Goal: Task Accomplishment & Management: Manage account settings

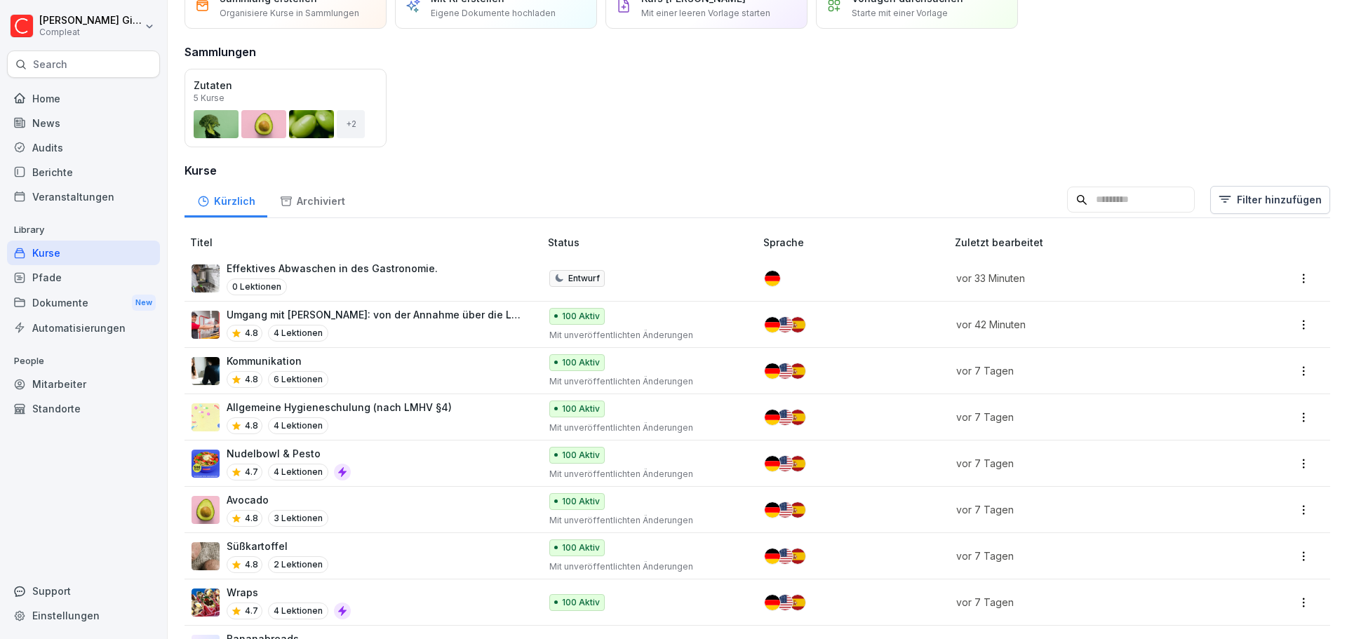
scroll to position [140, 0]
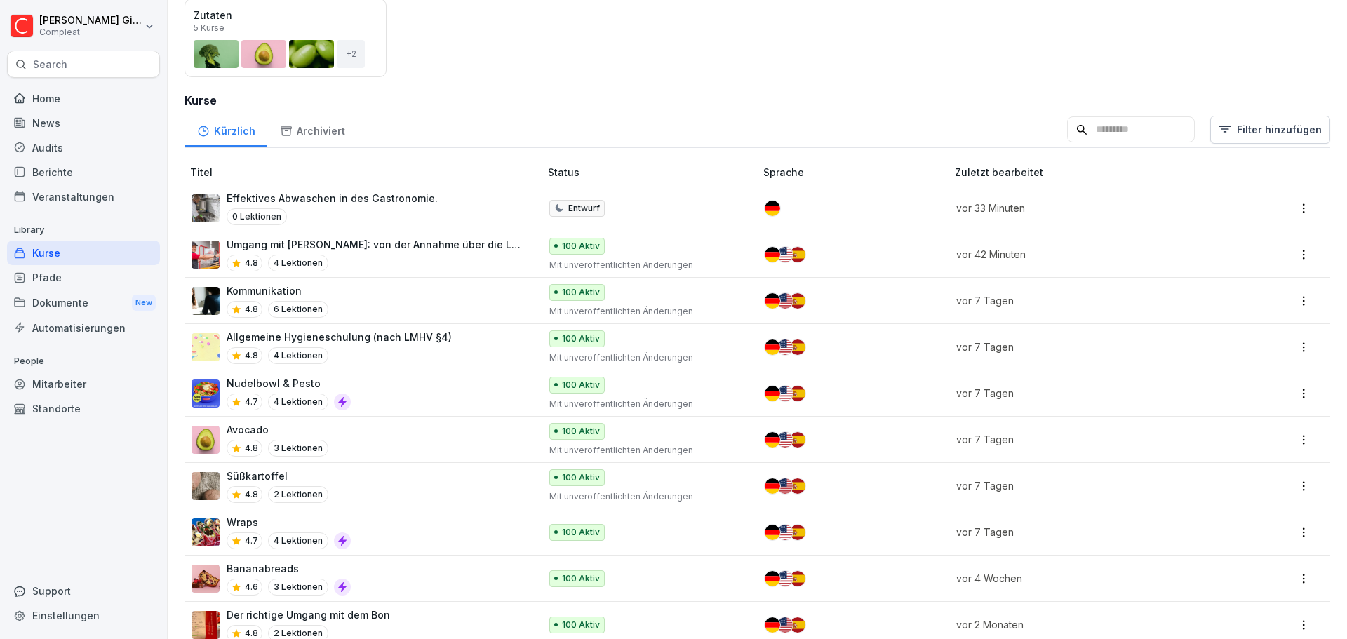
click at [453, 388] on div "Nudelbowl & Pesto 4.7 4 Lektionen" at bounding box center [359, 393] width 334 height 34
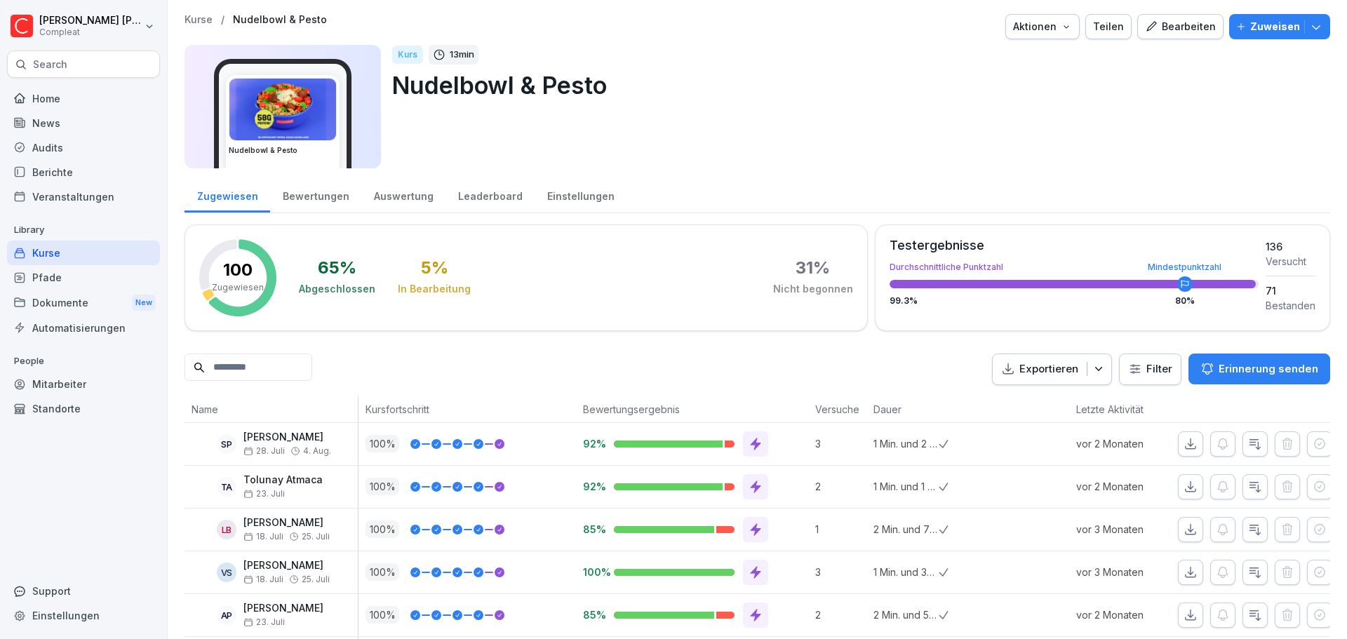
click at [1137, 30] on button "Bearbeiten" at bounding box center [1180, 26] width 86 height 25
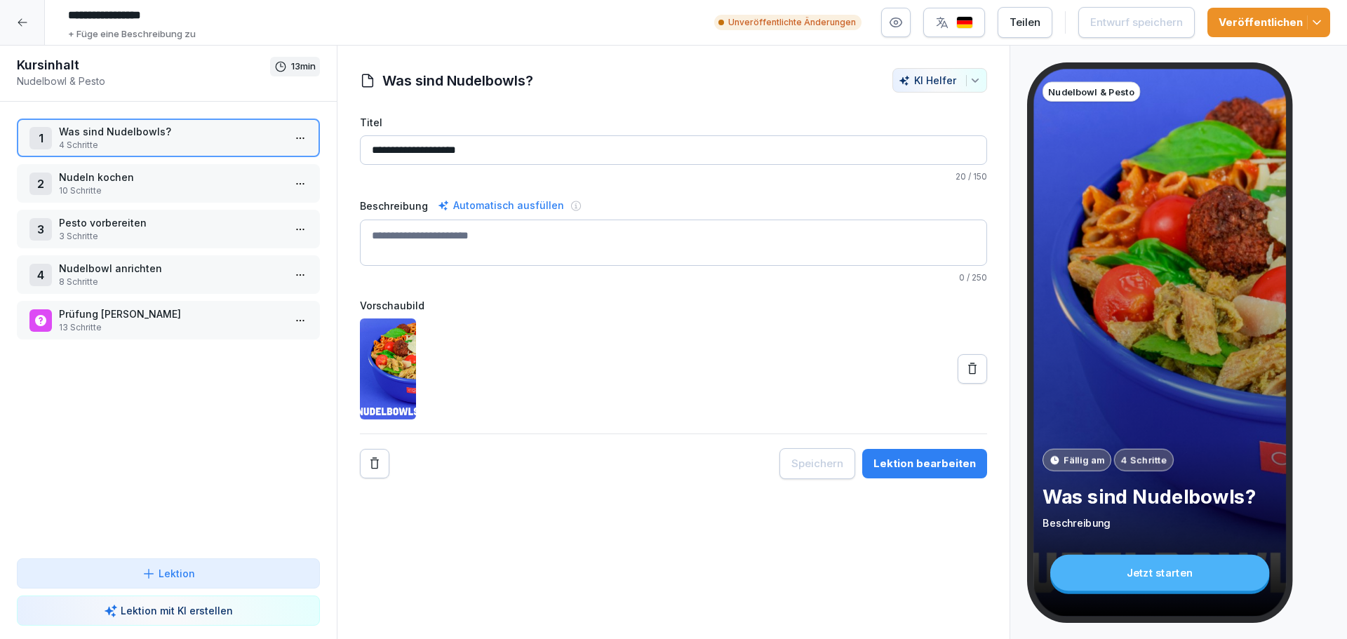
click at [182, 188] on p "10 Schritte" at bounding box center [171, 191] width 225 height 13
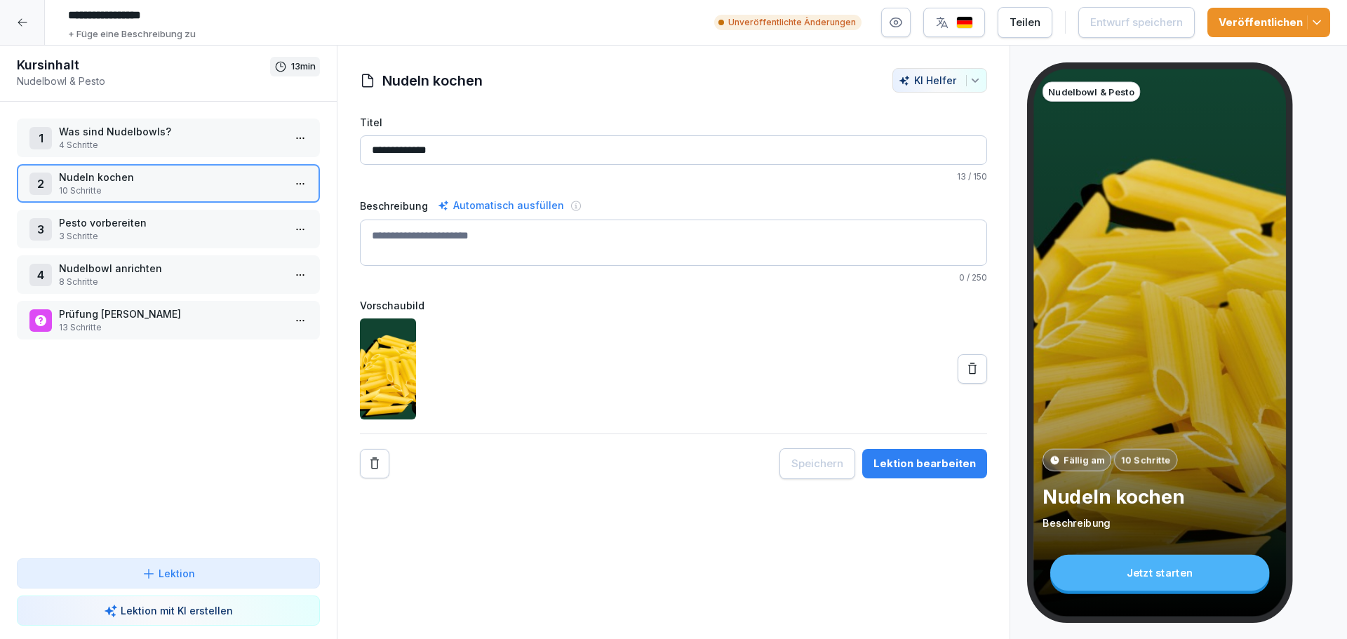
click at [811, 23] on p "Unveröffentlichte Änderungen" at bounding box center [792, 22] width 128 height 13
click at [208, 272] on p "Nudelbowl anrichten" at bounding box center [171, 268] width 225 height 15
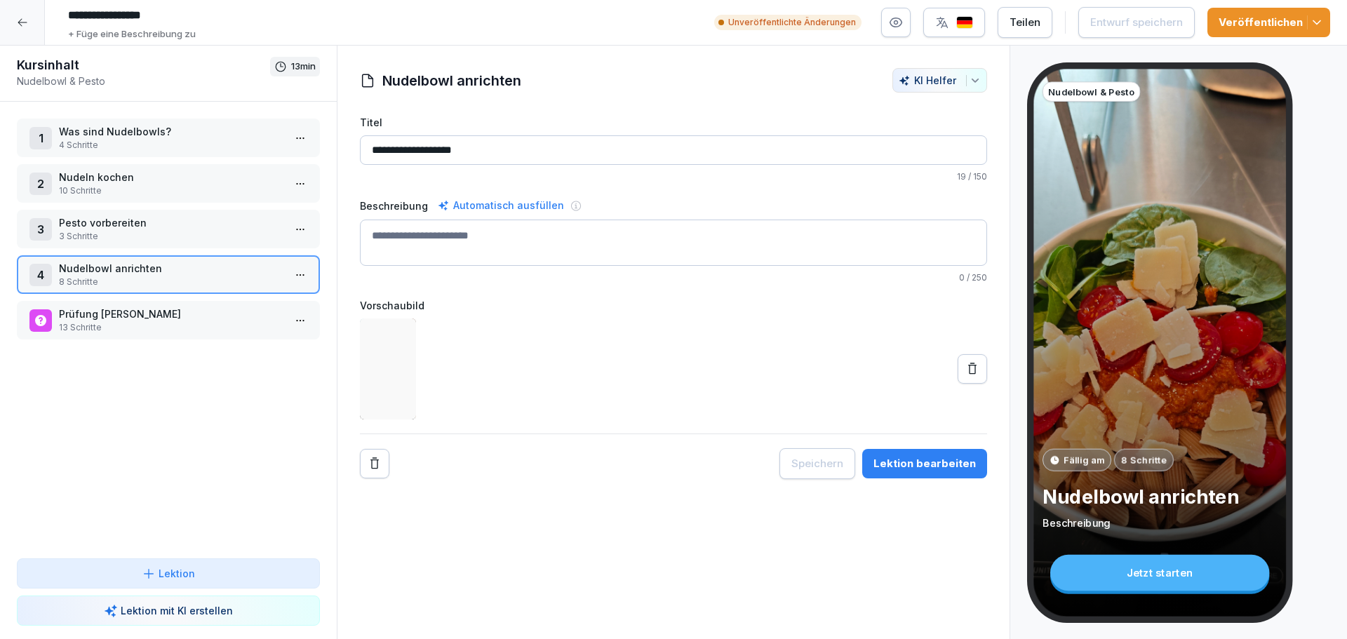
click at [215, 232] on p "3 Schritte" at bounding box center [171, 236] width 225 height 13
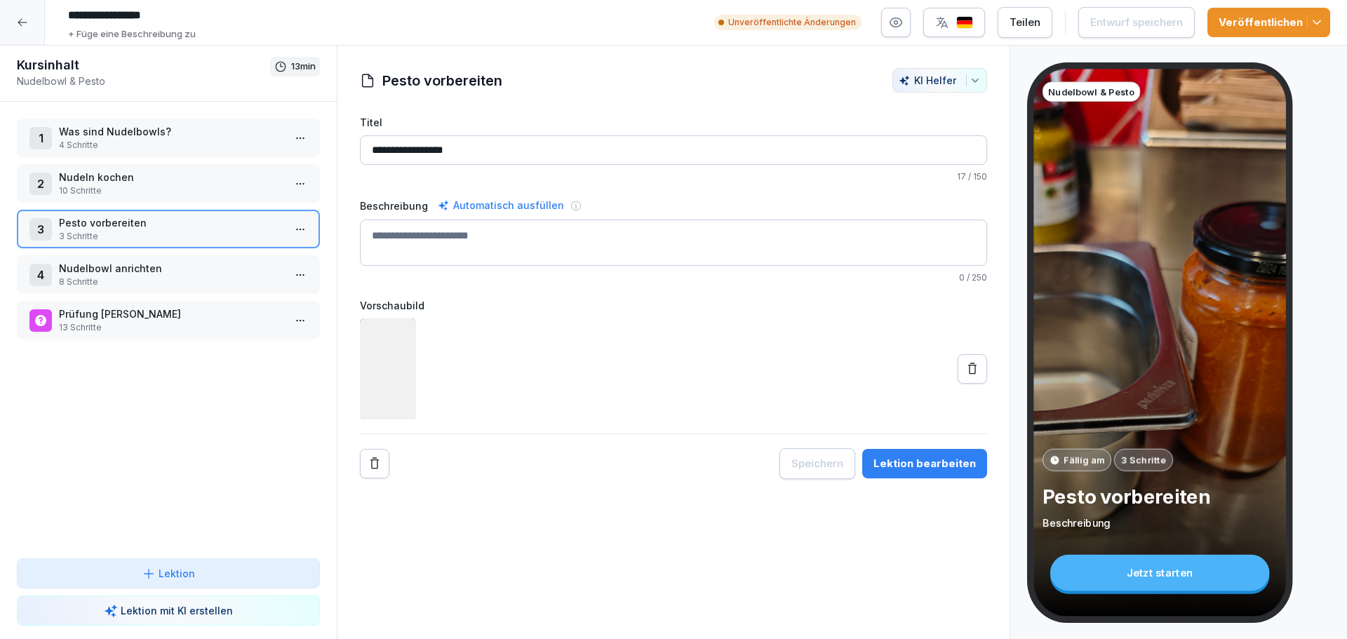
click at [210, 176] on p "Nudeln kochen" at bounding box center [171, 177] width 225 height 15
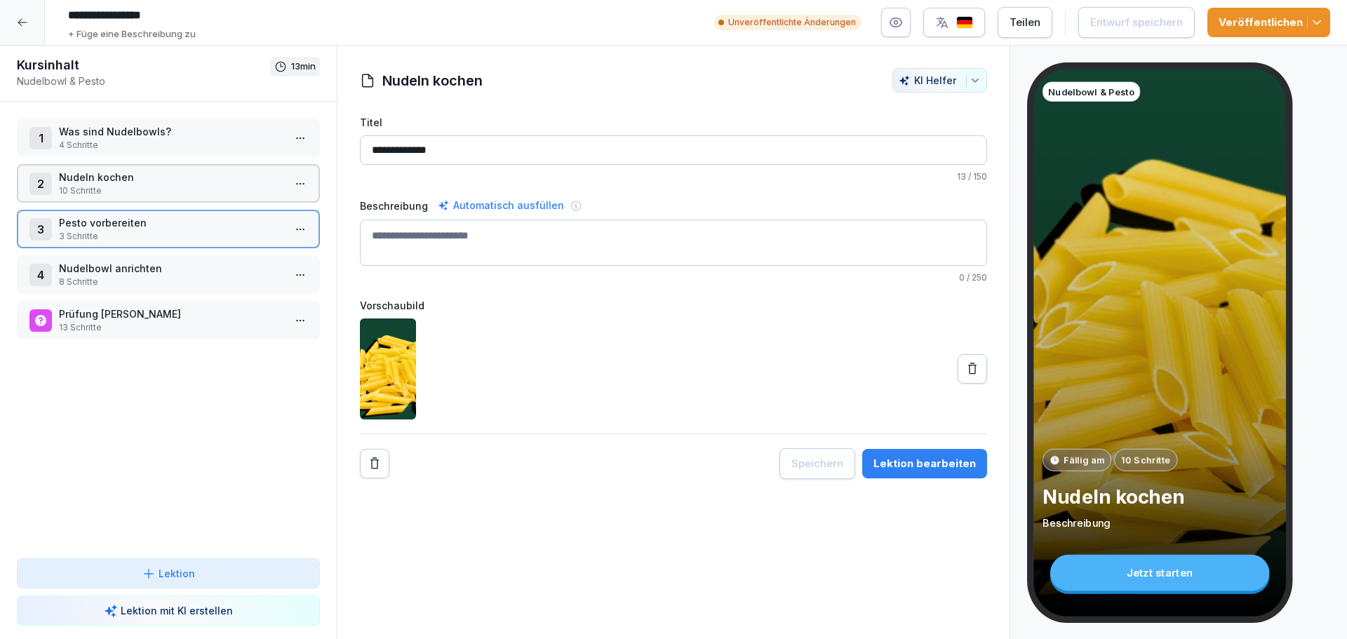
click at [210, 176] on p "Nudeln kochen" at bounding box center [171, 177] width 225 height 15
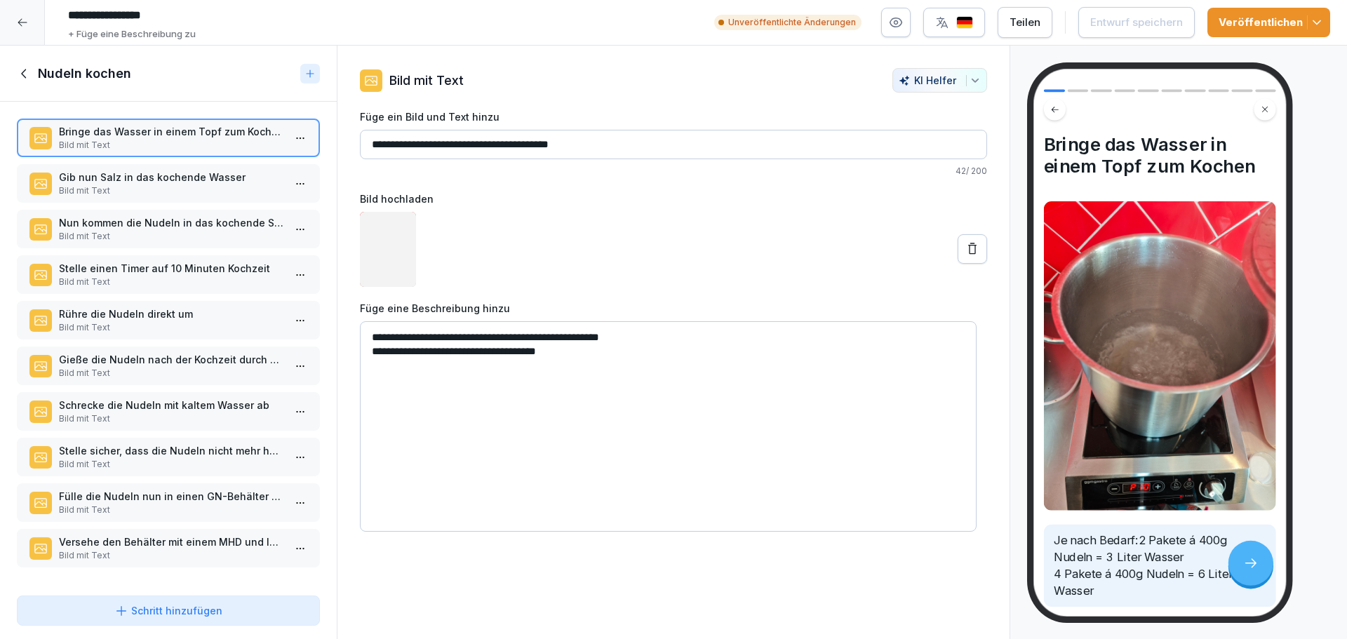
click at [204, 187] on p "Bild mit Text" at bounding box center [171, 191] width 225 height 13
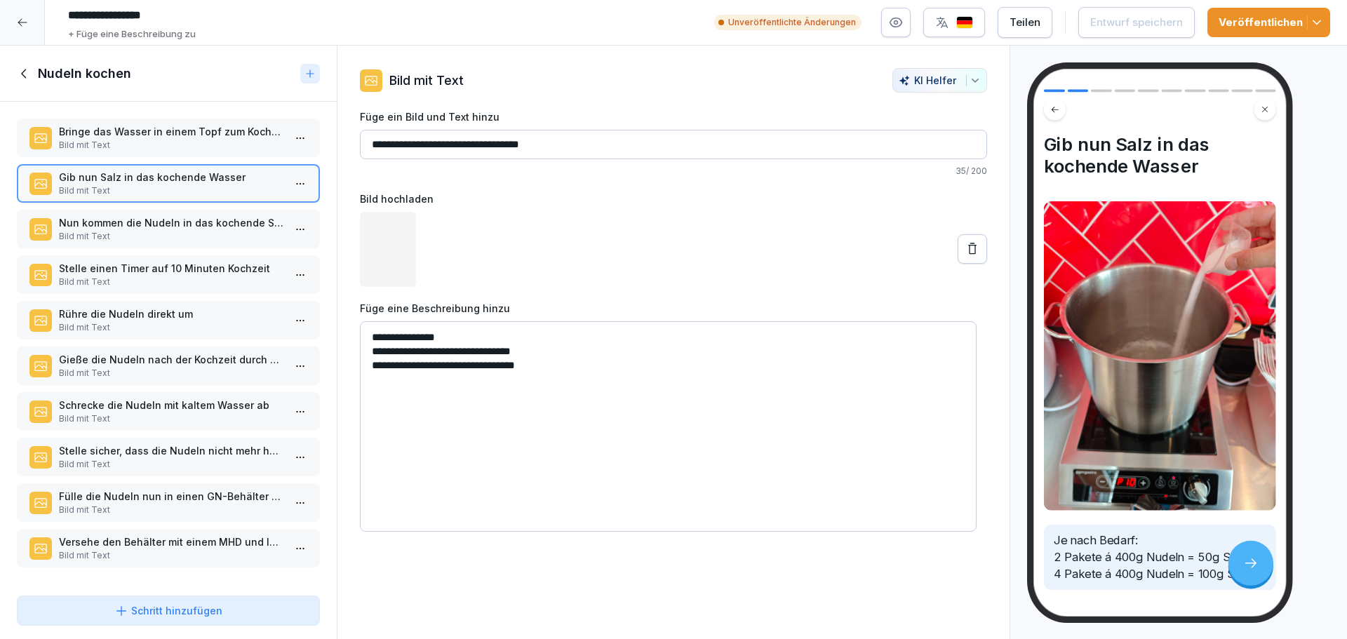
click at [196, 228] on p "Nun kommen die Nudeln in das kochende Salzwasser" at bounding box center [171, 222] width 225 height 15
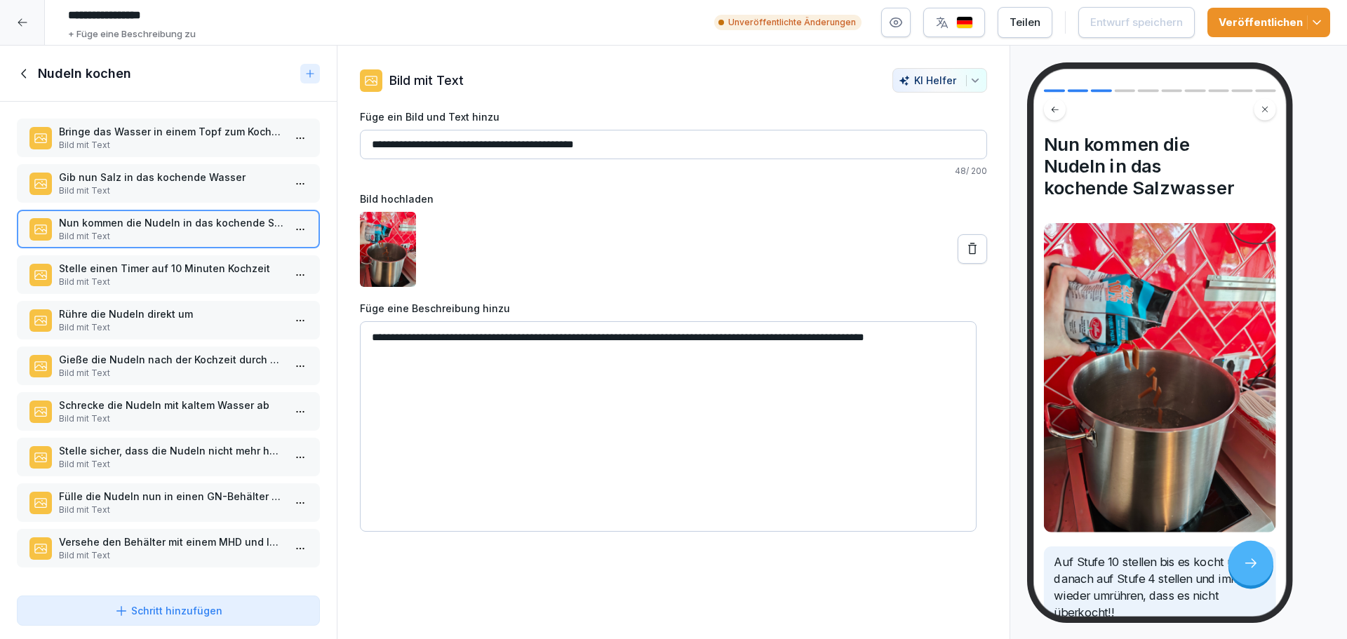
click at [197, 293] on div "Stelle einen Timer auf 10 Minuten Kochzeit Bild mit Text" at bounding box center [168, 274] width 303 height 39
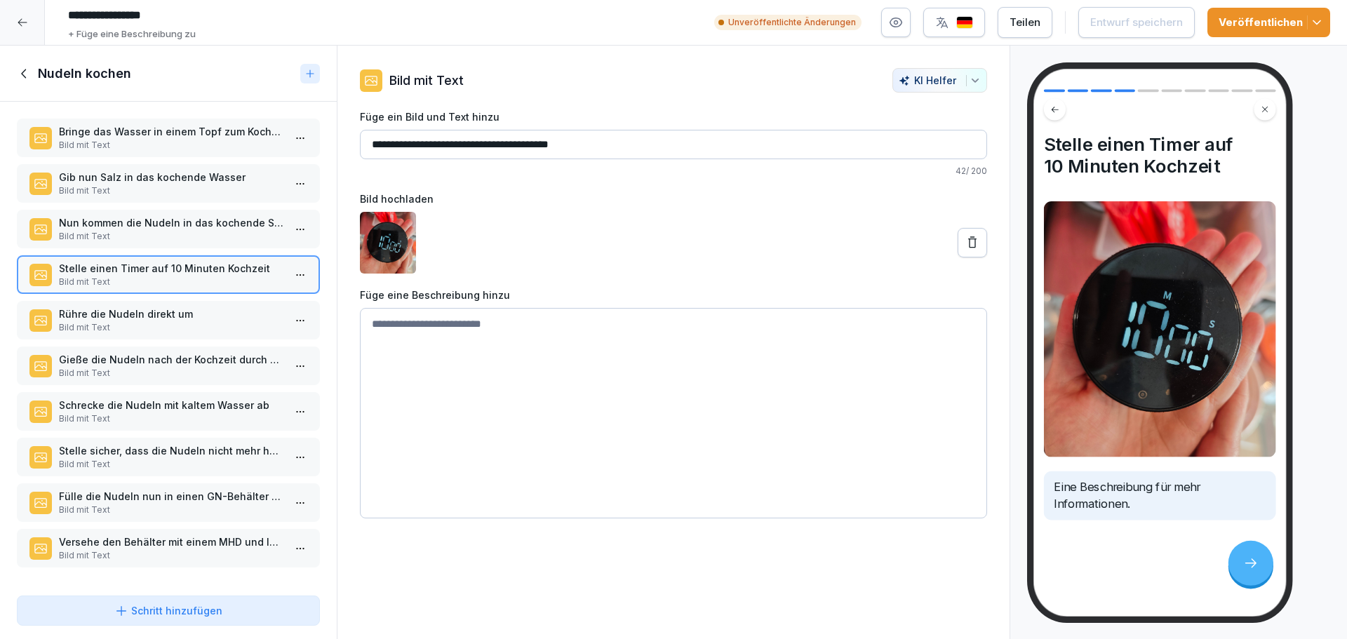
click at [199, 316] on p "Rühre die Nudeln direkt um" at bounding box center [171, 314] width 225 height 15
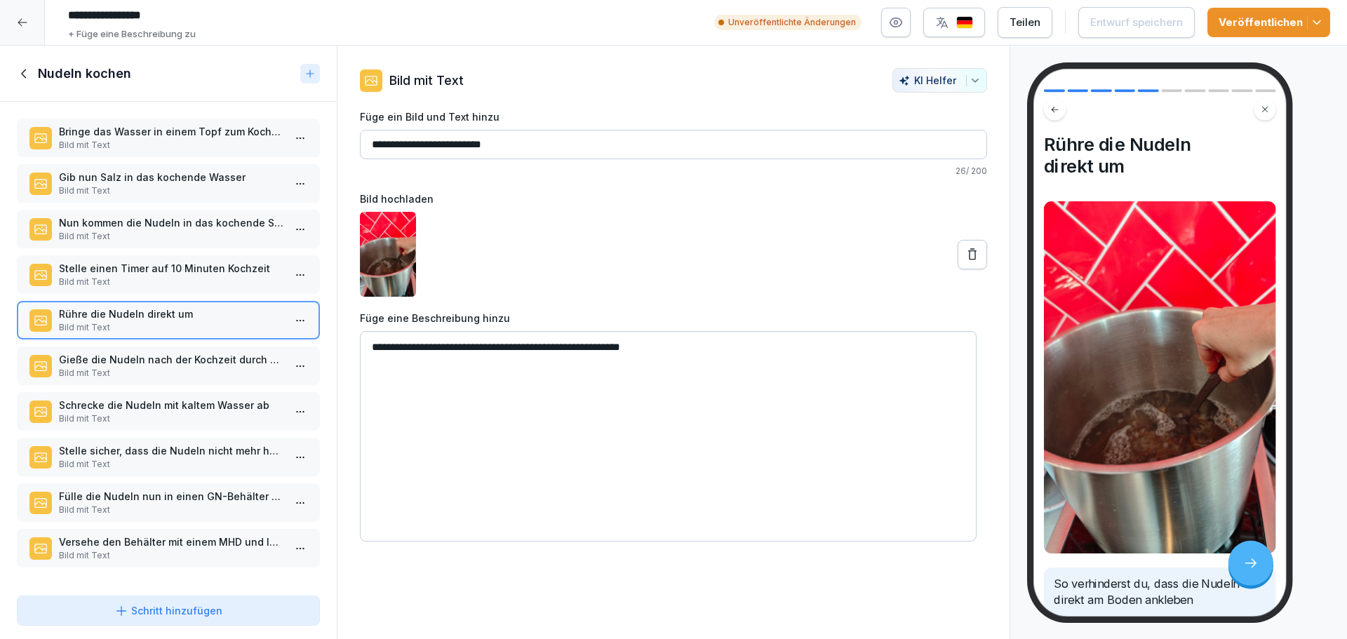
click at [208, 352] on p "Gieße die Nudeln nach der Kochzeit durch ein Sieb ab" at bounding box center [171, 359] width 225 height 15
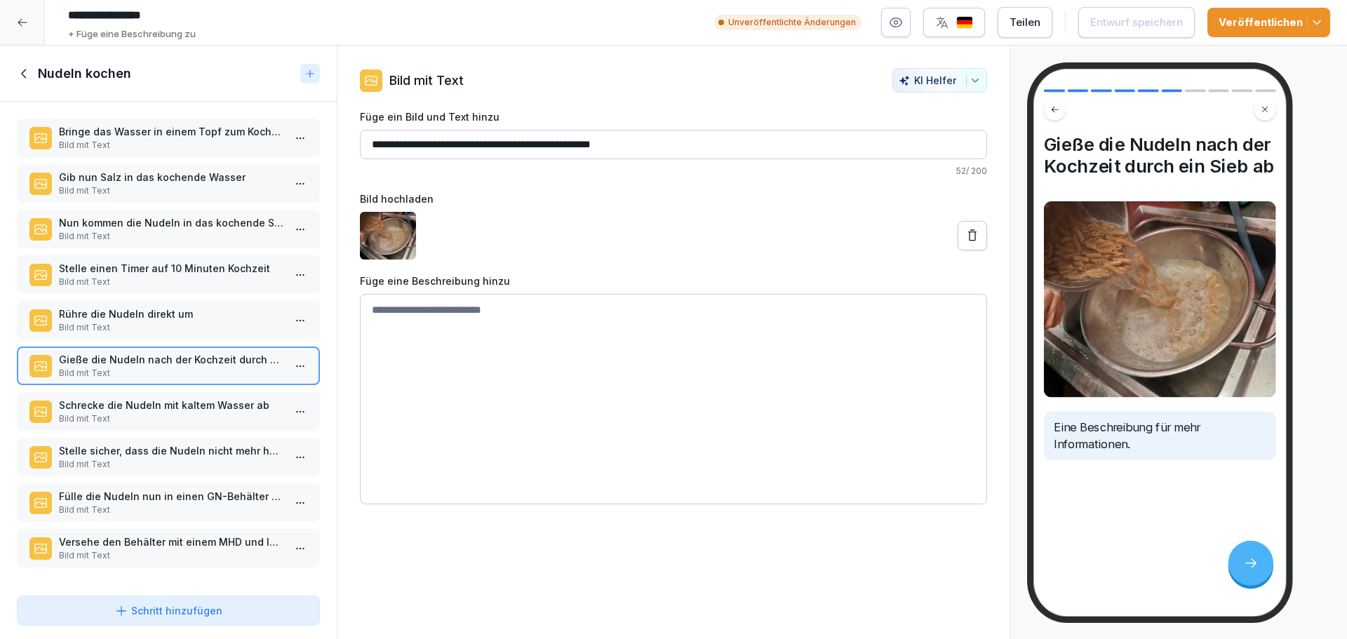
click at [29, 26] on div at bounding box center [22, 22] width 45 height 45
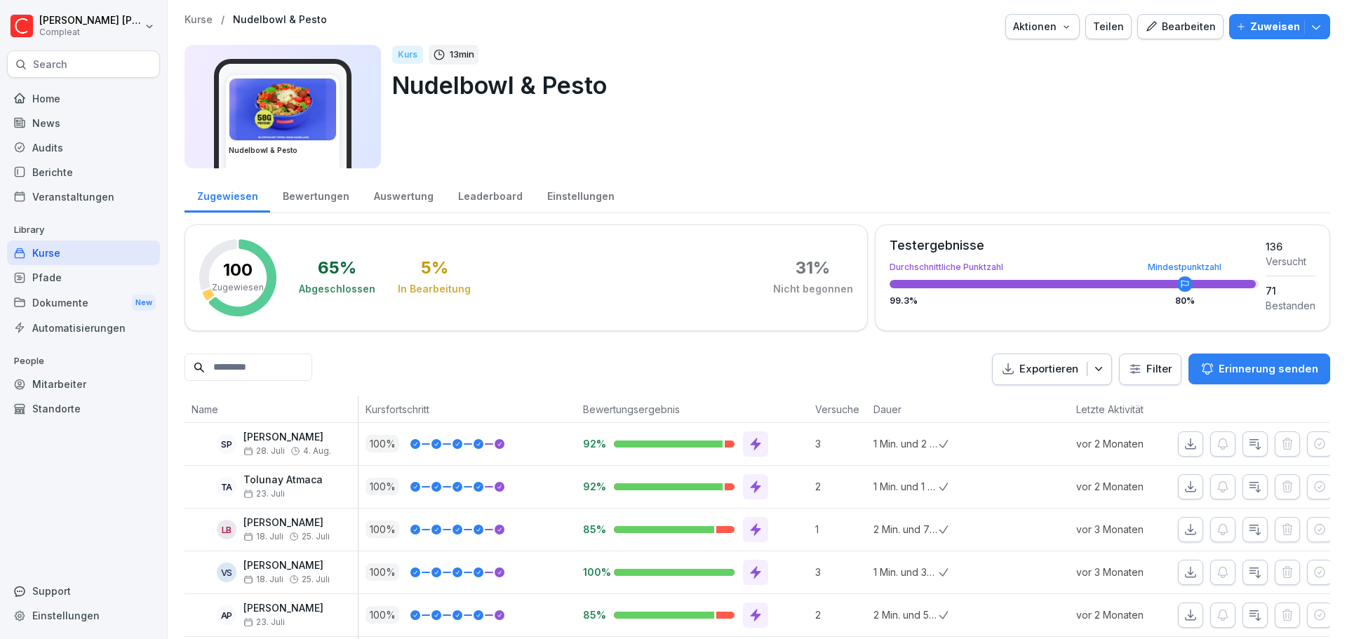
click at [76, 105] on div "Home" at bounding box center [83, 98] width 153 height 25
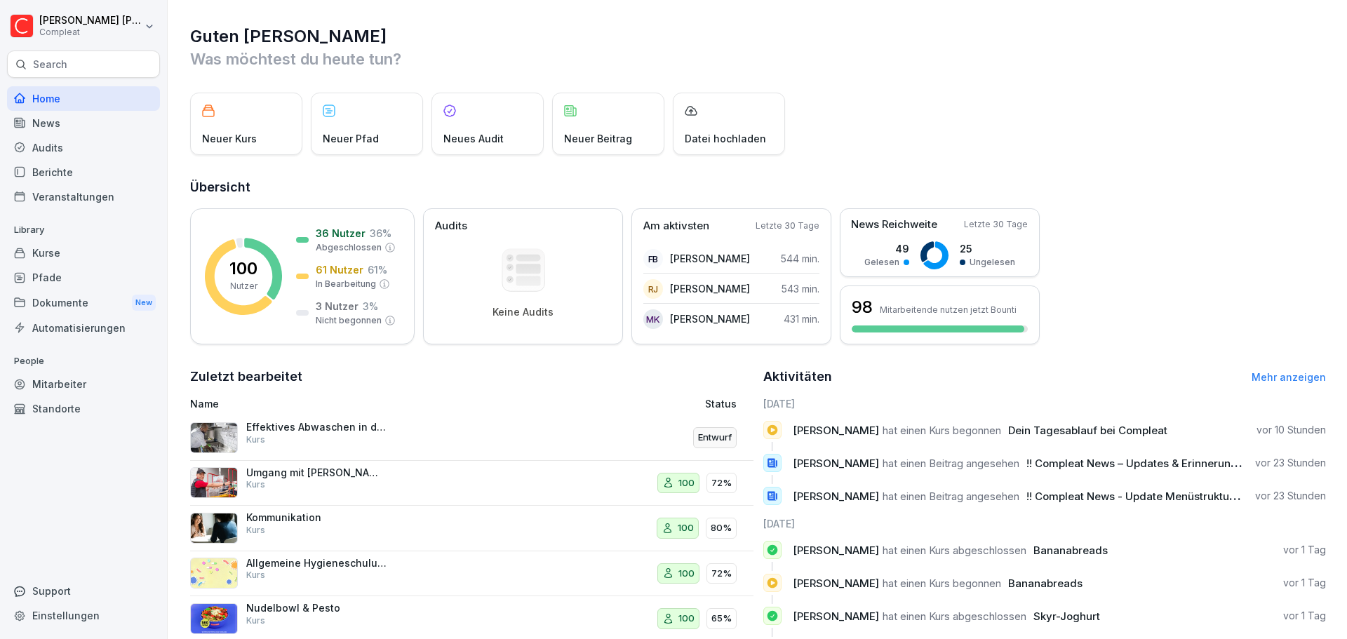
click at [106, 244] on div "Kurse" at bounding box center [83, 253] width 153 height 25
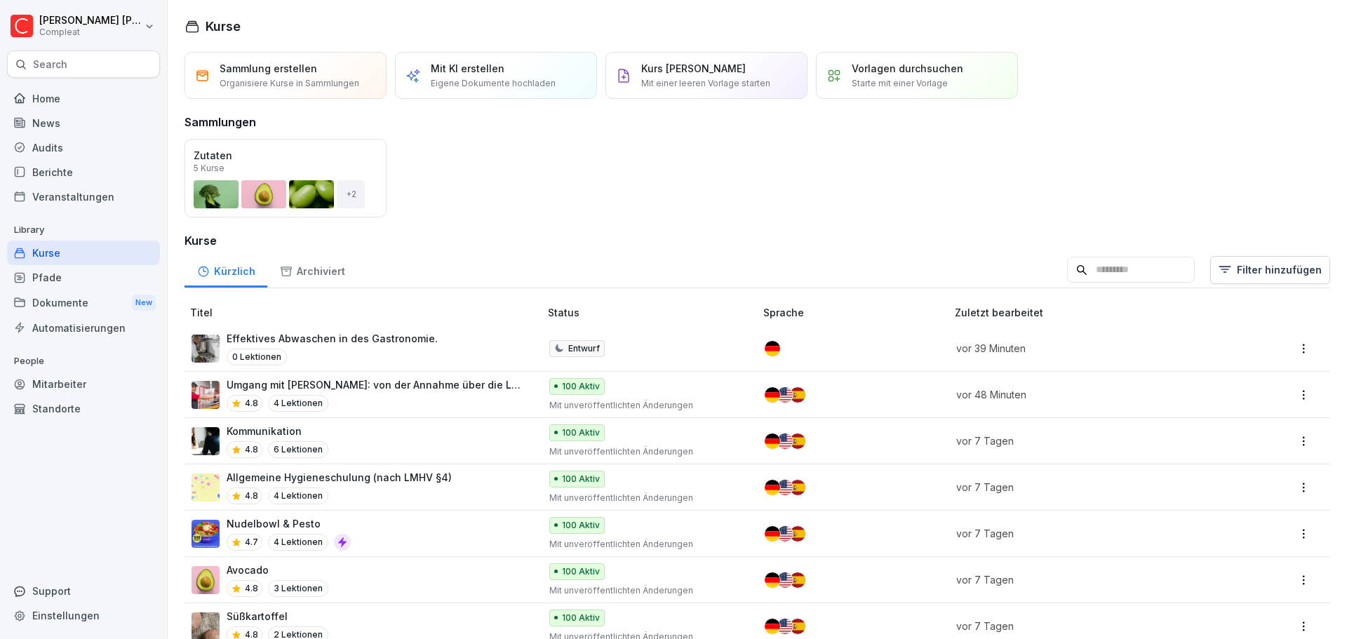
click at [498, 337] on div "Effektives Abwaschen in des Gastronomie. 0 Lektionen" at bounding box center [359, 348] width 334 height 34
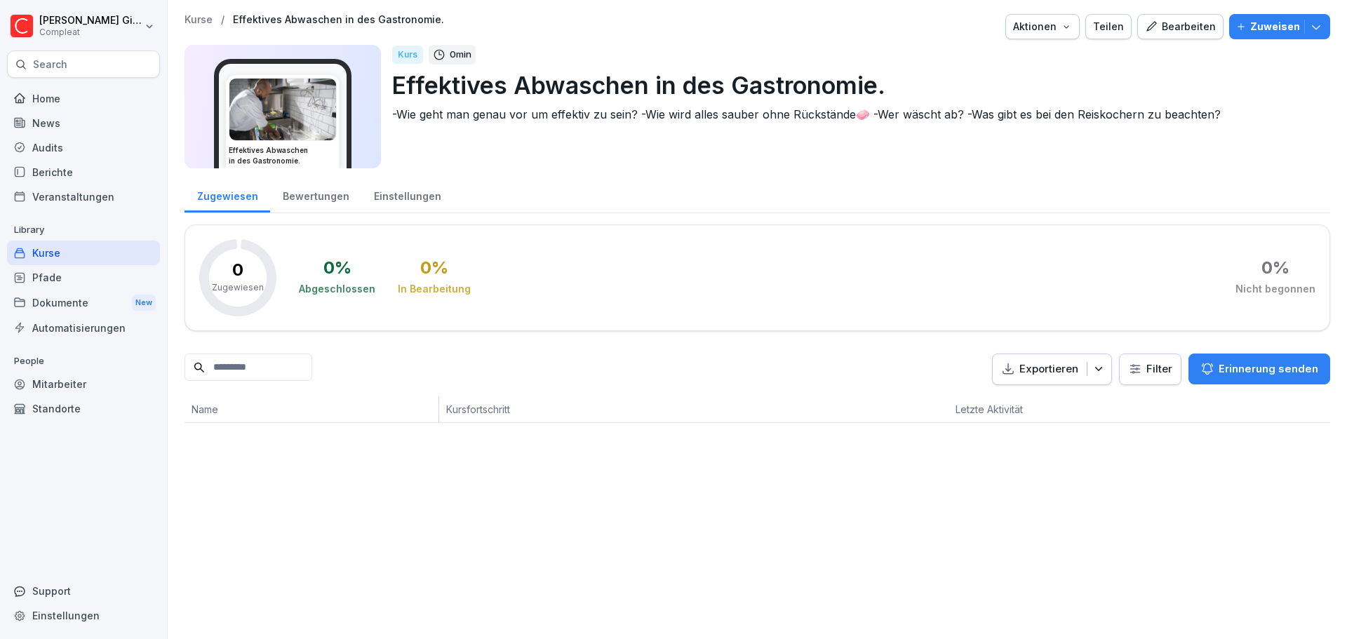
click at [1185, 33] on div "Bearbeiten" at bounding box center [1180, 26] width 71 height 15
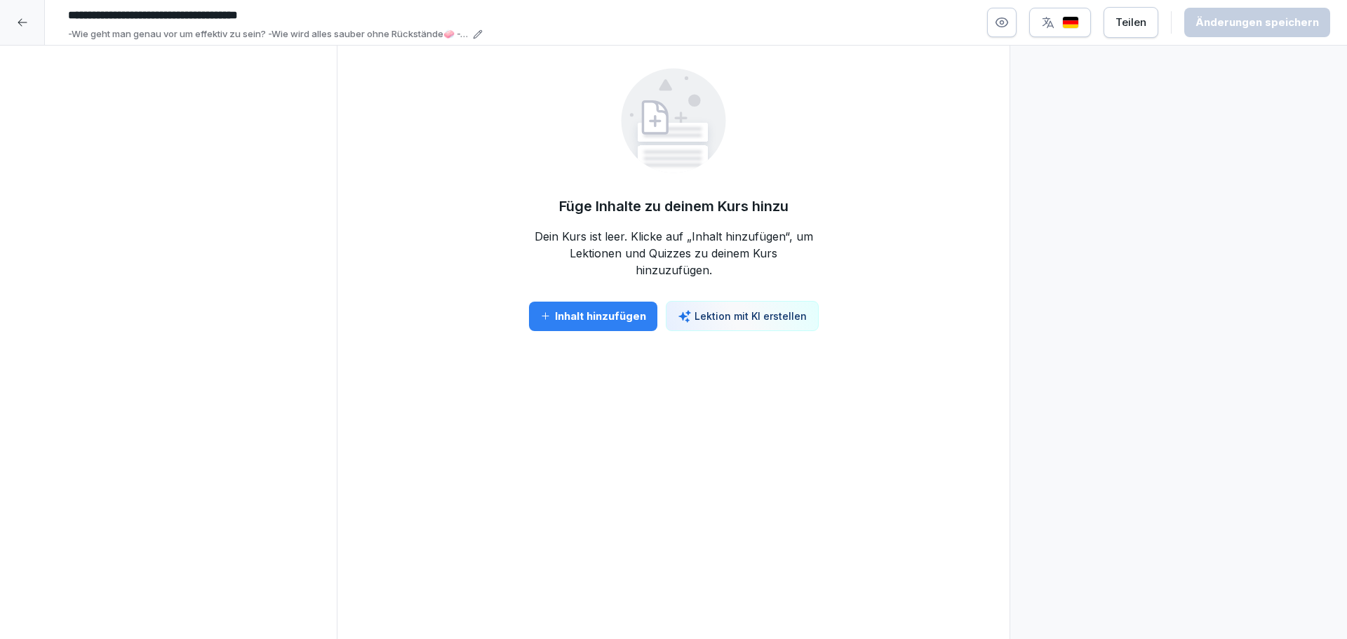
click at [34, 25] on div at bounding box center [22, 22] width 45 height 45
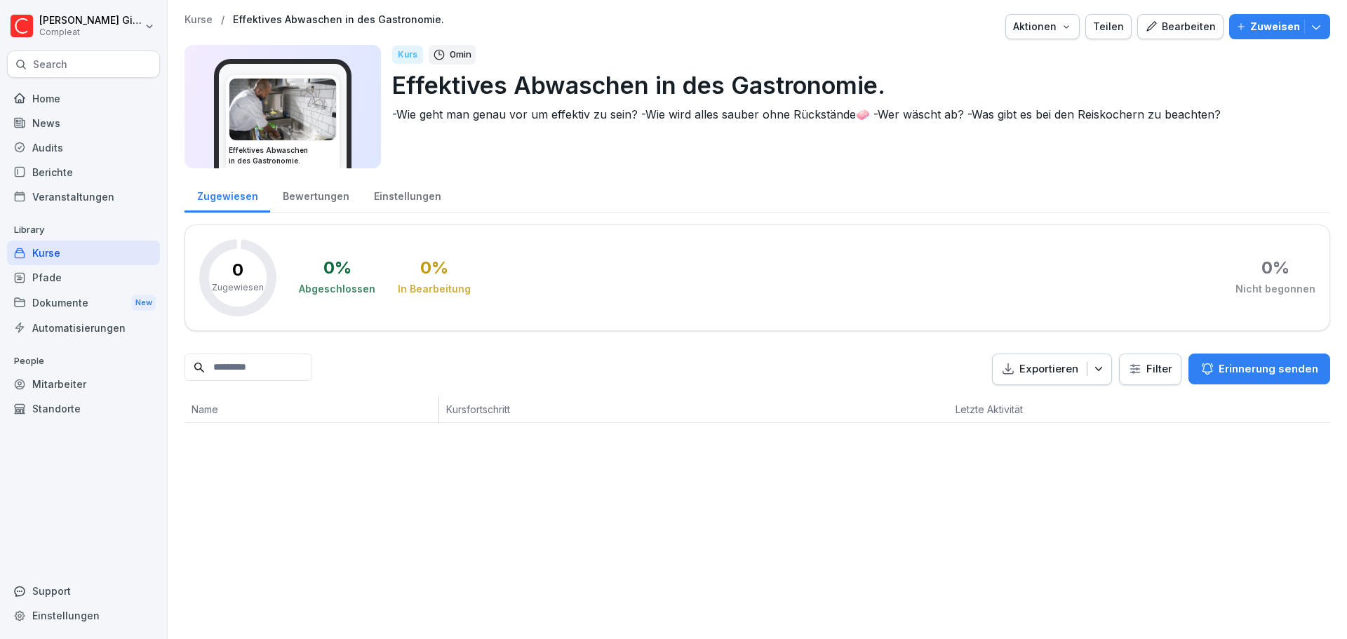
click at [53, 103] on div "Home" at bounding box center [83, 98] width 153 height 25
